Goal: Task Accomplishment & Management: Use online tool/utility

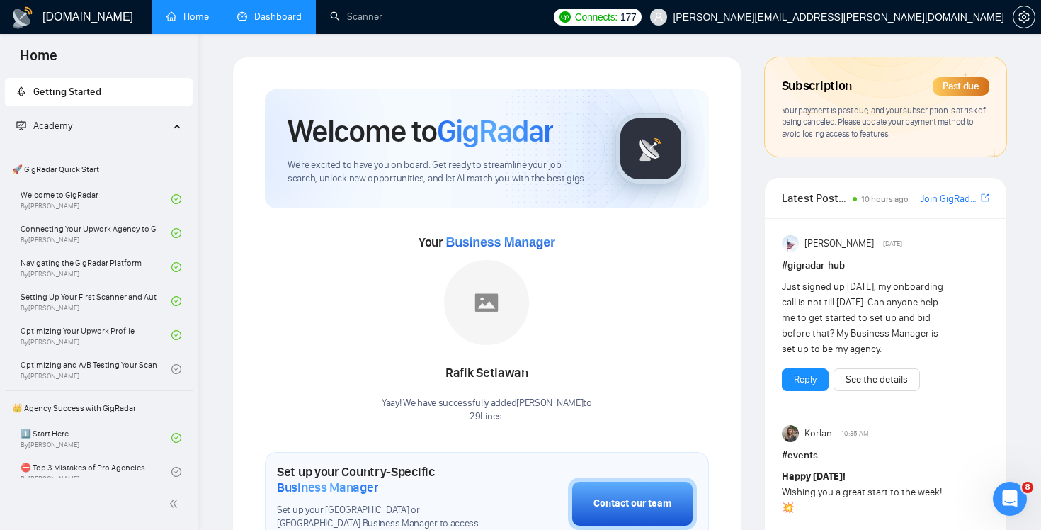
click at [284, 19] on link "Dashboard" at bounding box center [269, 17] width 64 height 12
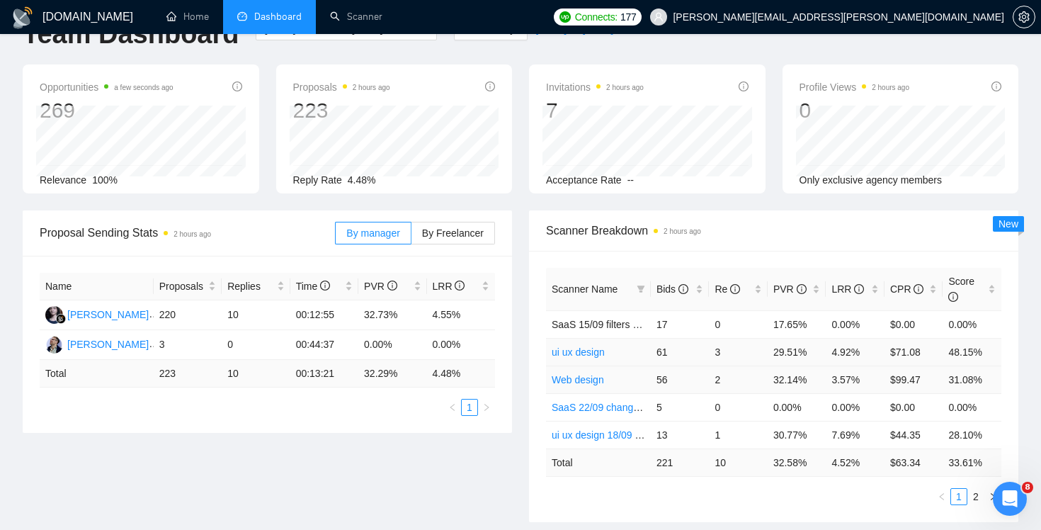
scroll to position [45, 0]
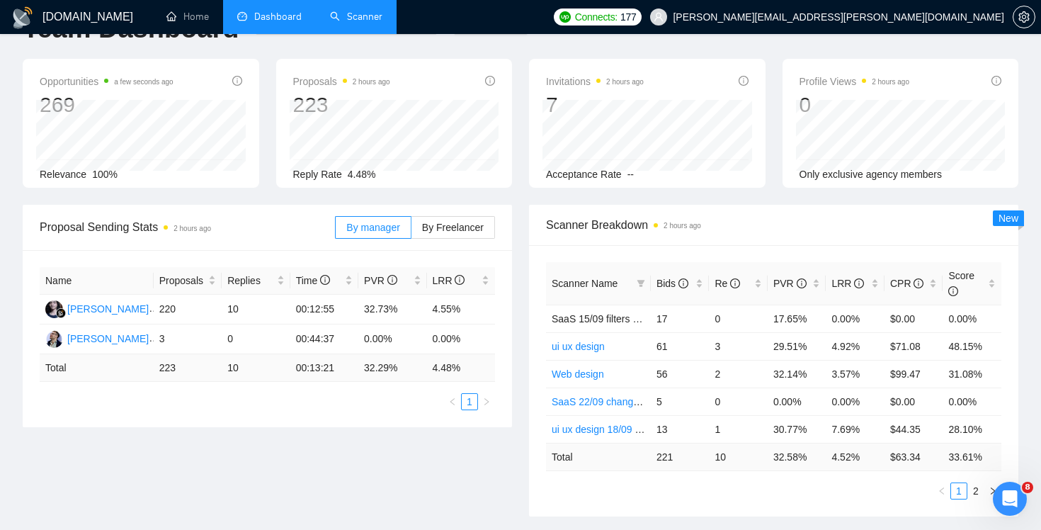
click at [380, 23] on link "Scanner" at bounding box center [356, 17] width 52 height 12
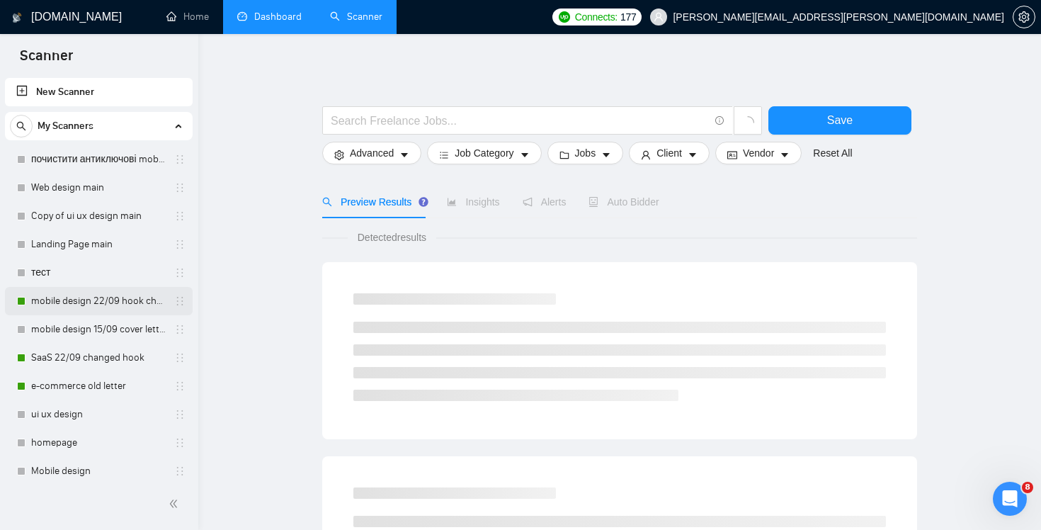
click at [105, 300] on link "mobile design 22/09 hook changed" at bounding box center [98, 301] width 135 height 28
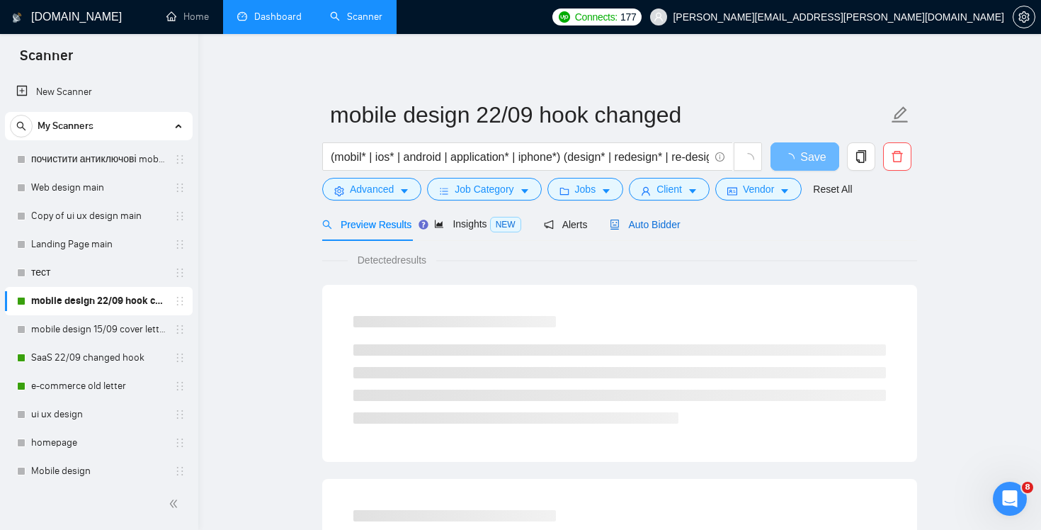
click at [663, 223] on span "Auto Bidder" at bounding box center [645, 224] width 70 height 11
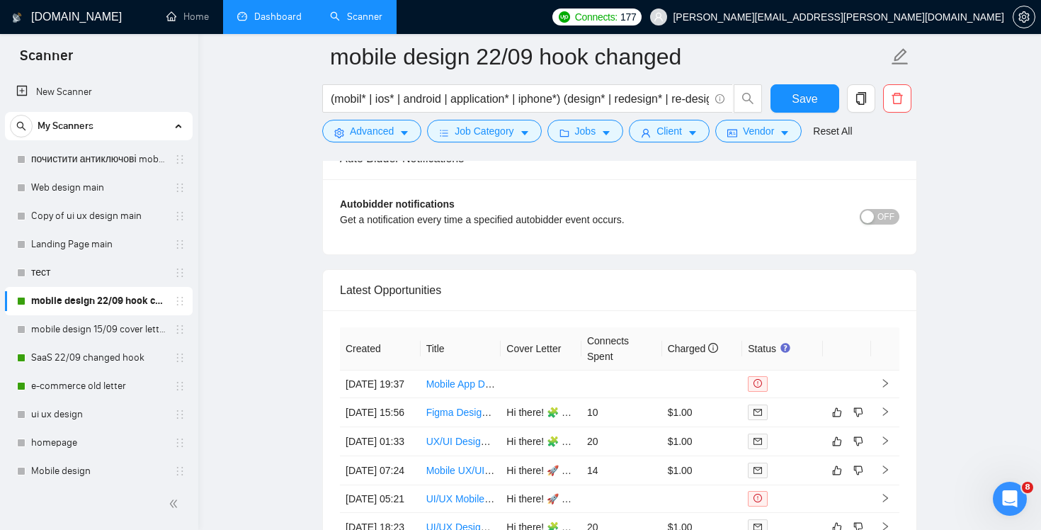
scroll to position [3119, 0]
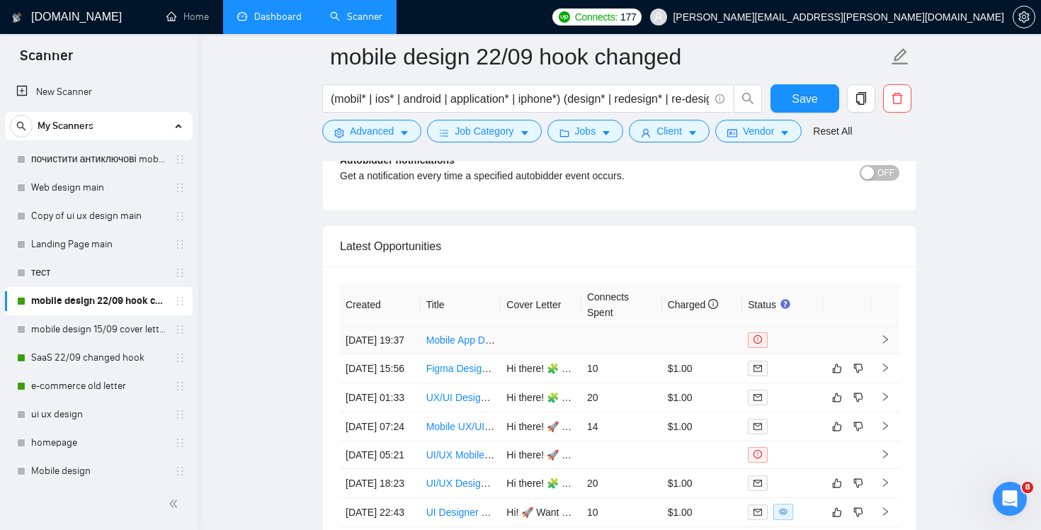
click at [582, 345] on td at bounding box center [622, 341] width 81 height 28
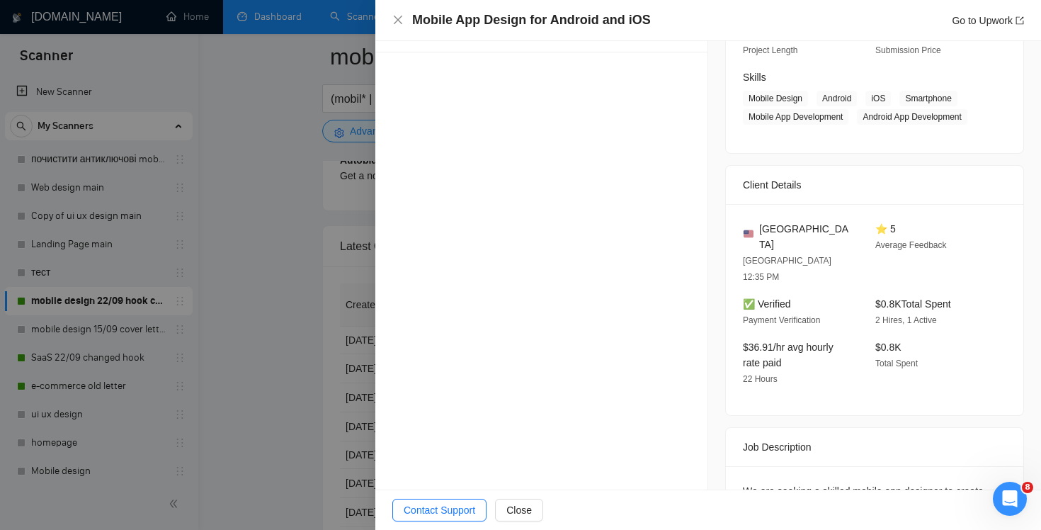
scroll to position [401, 0]
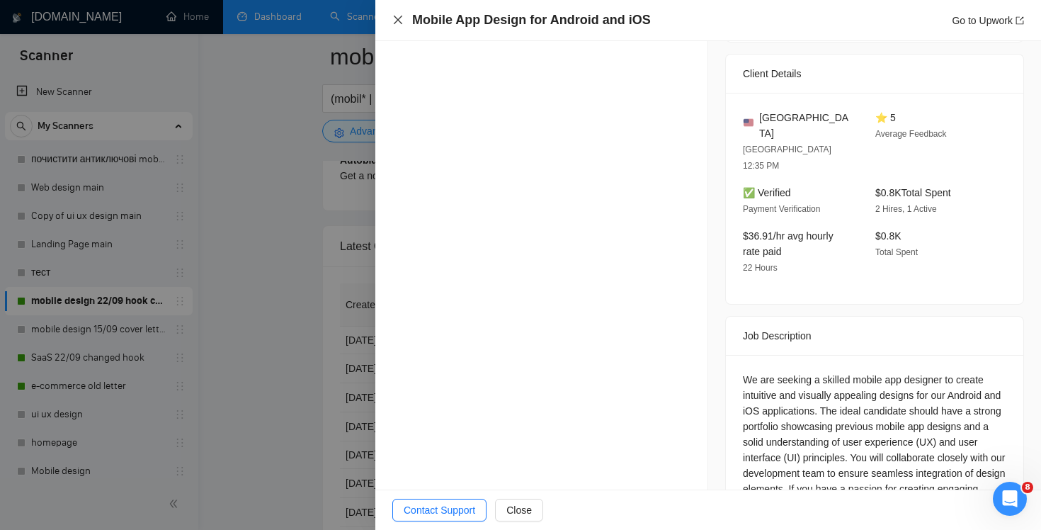
click at [398, 20] on icon "close" at bounding box center [398, 20] width 8 height 8
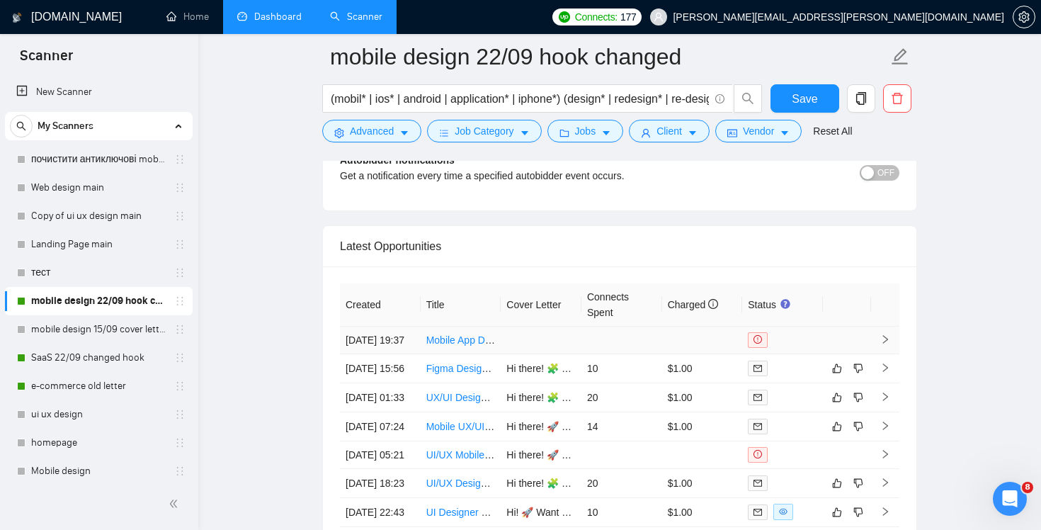
click at [543, 349] on td at bounding box center [541, 341] width 81 height 28
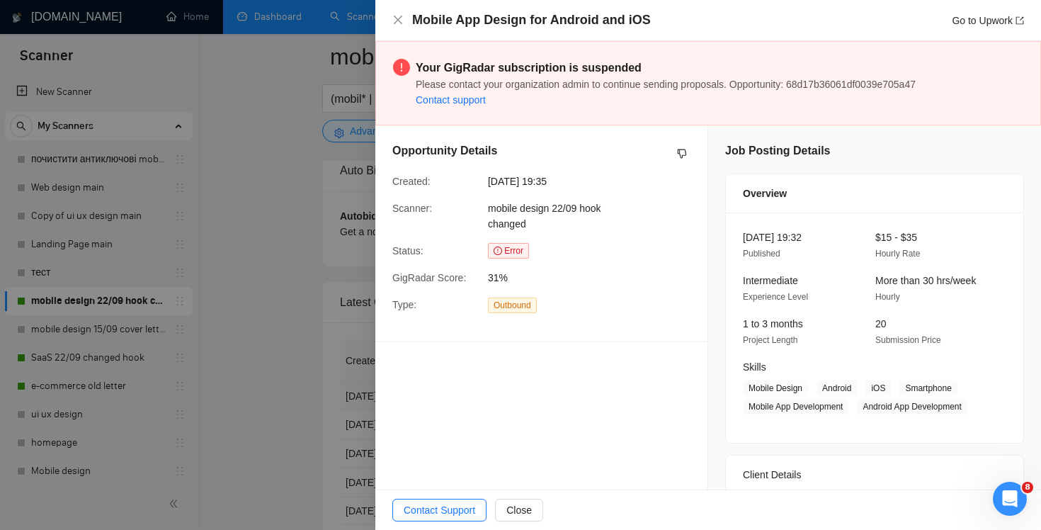
scroll to position [3064, 0]
click at [399, 19] on icon "close" at bounding box center [397, 19] width 11 height 11
